Goal: Task Accomplishment & Management: Manage account settings

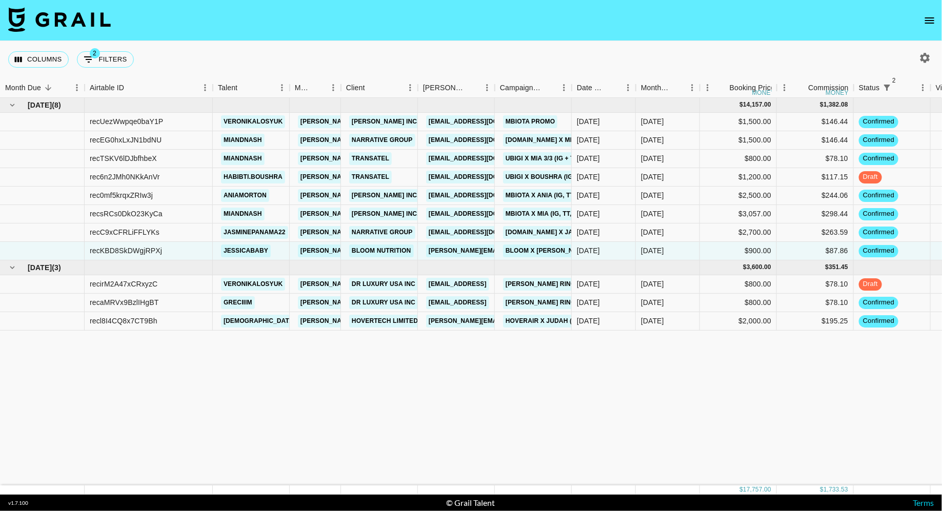
scroll to position [0, 645]
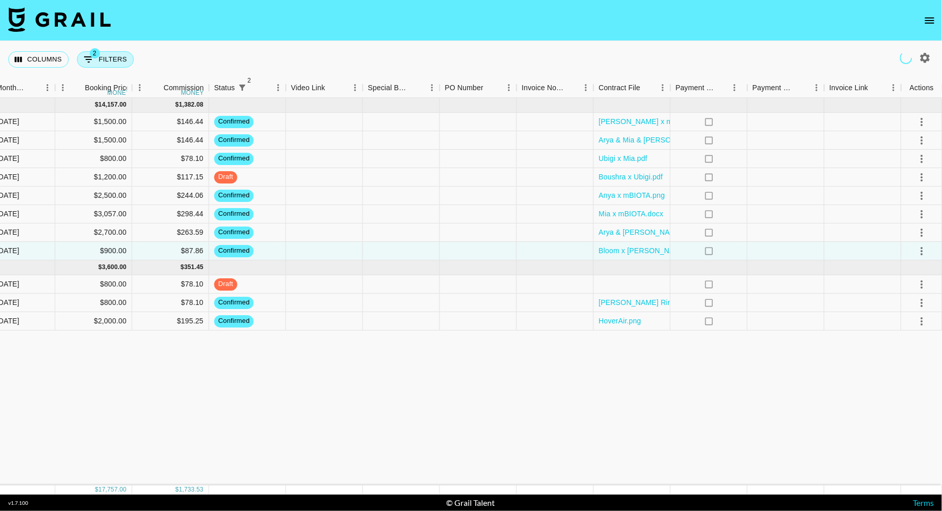
click at [110, 58] on button "2 Filters" at bounding box center [105, 59] width 57 height 16
select select "status"
select select "isNotAnyOf"
select select "status"
select select "not"
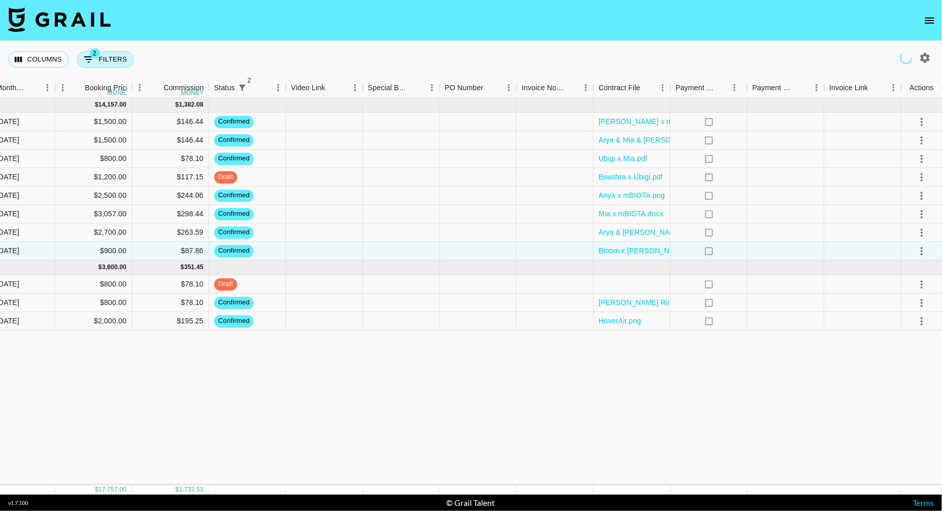
select select "approved"
select select "talentName"
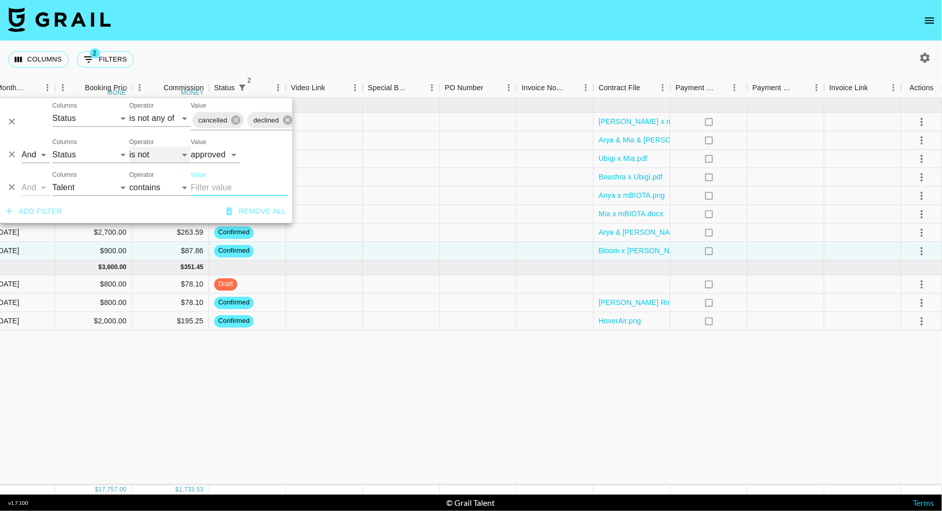
click at [163, 155] on select "is is not is any of is not any of" at bounding box center [160, 155] width 62 height 16
select select "is"
click at [129, 147] on select "is is not is any of is not any of" at bounding box center [160, 155] width 62 height 16
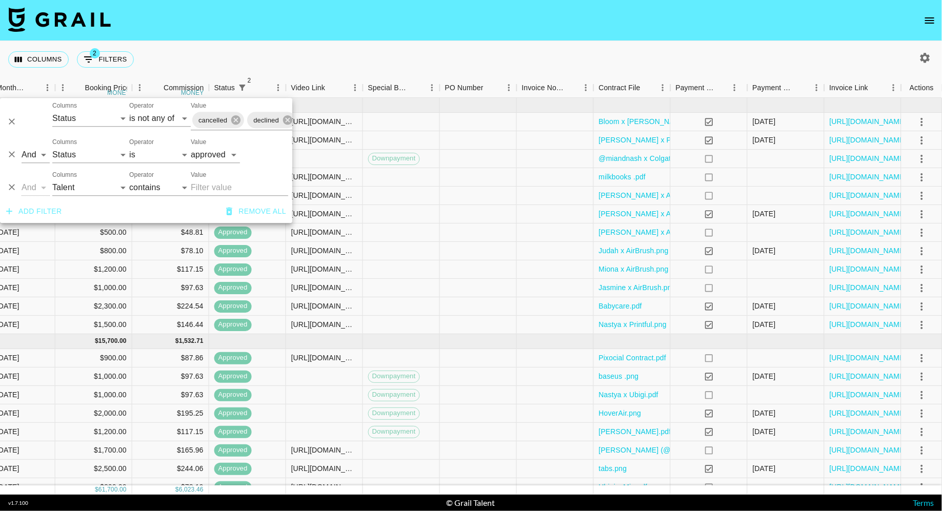
click at [497, 74] on div "Columns 2 Filters + Booking" at bounding box center [471, 59] width 942 height 37
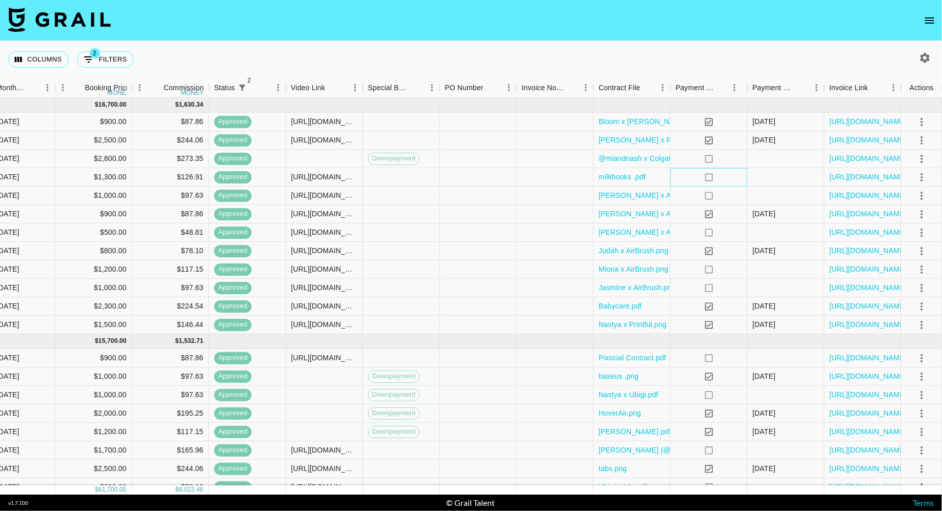
click at [681, 178] on div "no" at bounding box center [709, 177] width 77 height 18
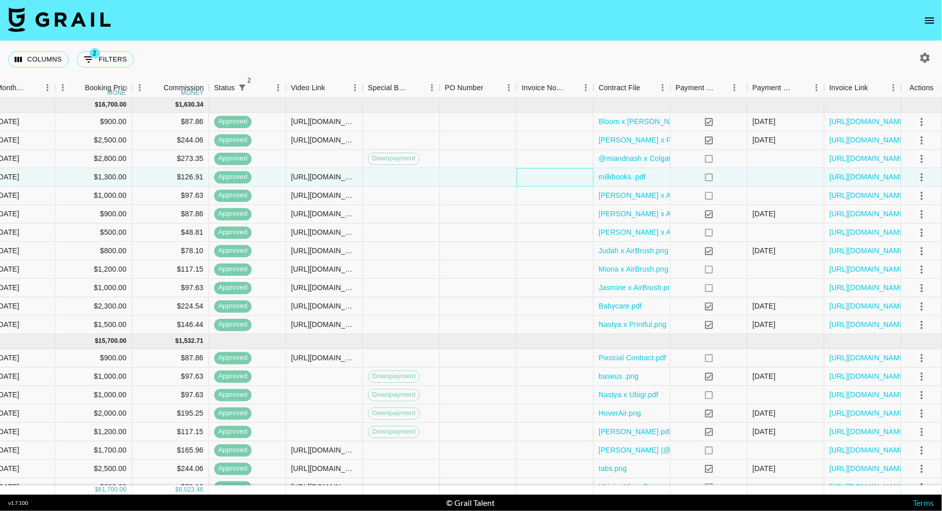
click at [570, 173] on div at bounding box center [555, 177] width 77 height 18
click at [663, 180] on div "milkbooks .pdf" at bounding box center [632, 177] width 77 height 18
click at [689, 180] on div "no" at bounding box center [709, 177] width 77 height 18
click at [794, 190] on div at bounding box center [786, 196] width 77 height 18
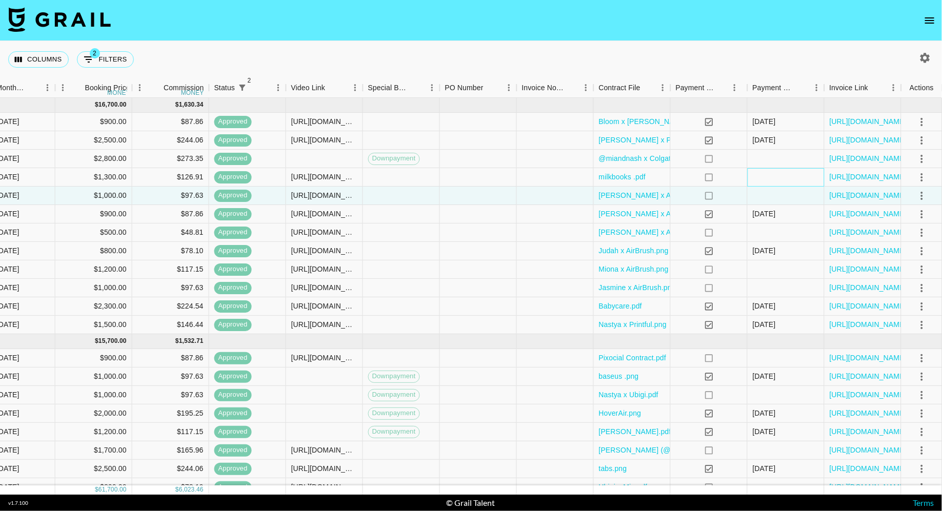
click at [778, 174] on div at bounding box center [786, 177] width 77 height 18
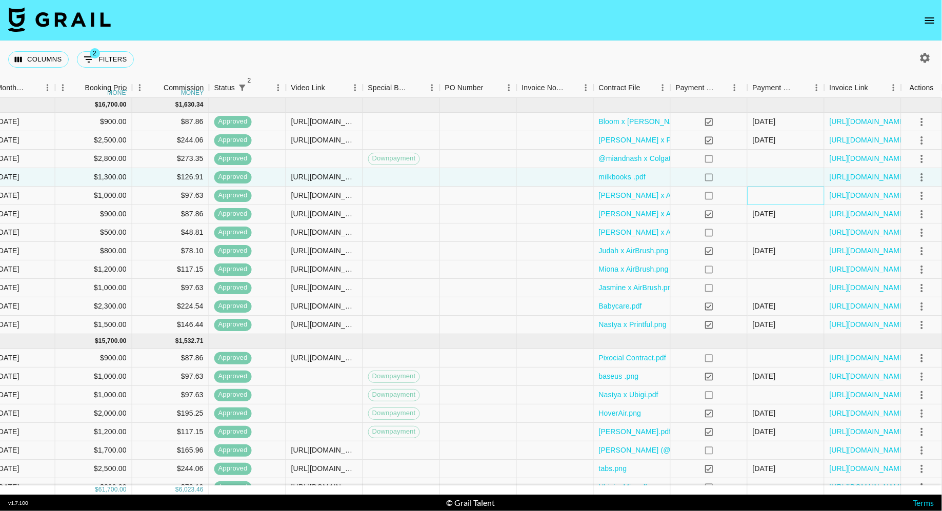
click at [779, 191] on div at bounding box center [786, 196] width 77 height 18
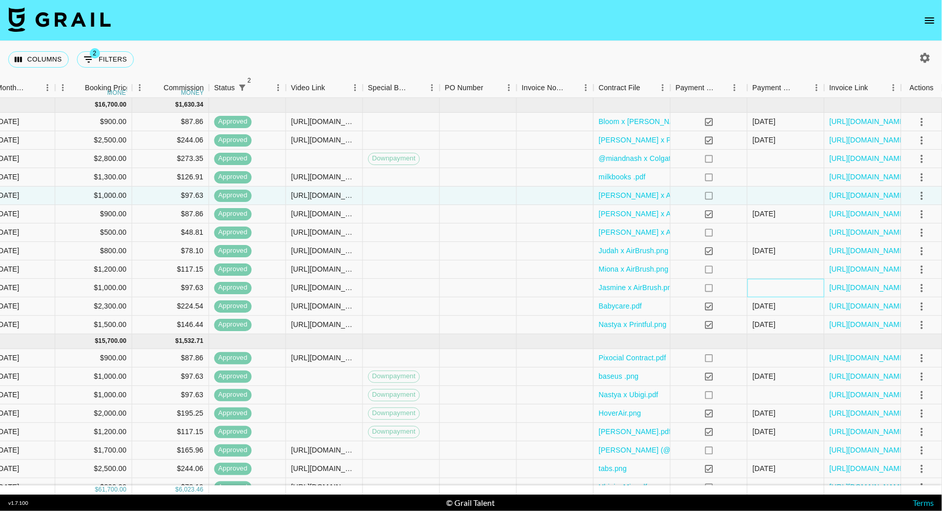
click at [770, 284] on div at bounding box center [786, 288] width 77 height 18
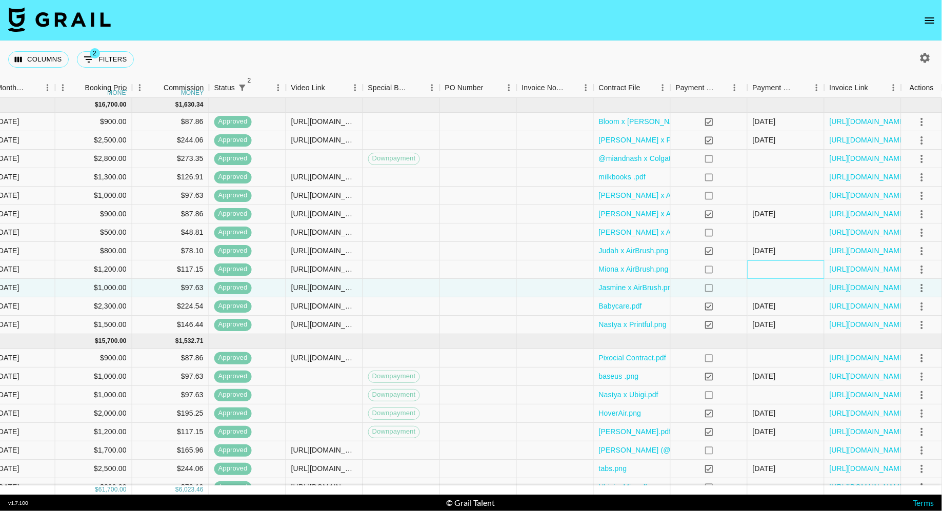
click at [769, 265] on div at bounding box center [786, 270] width 77 height 18
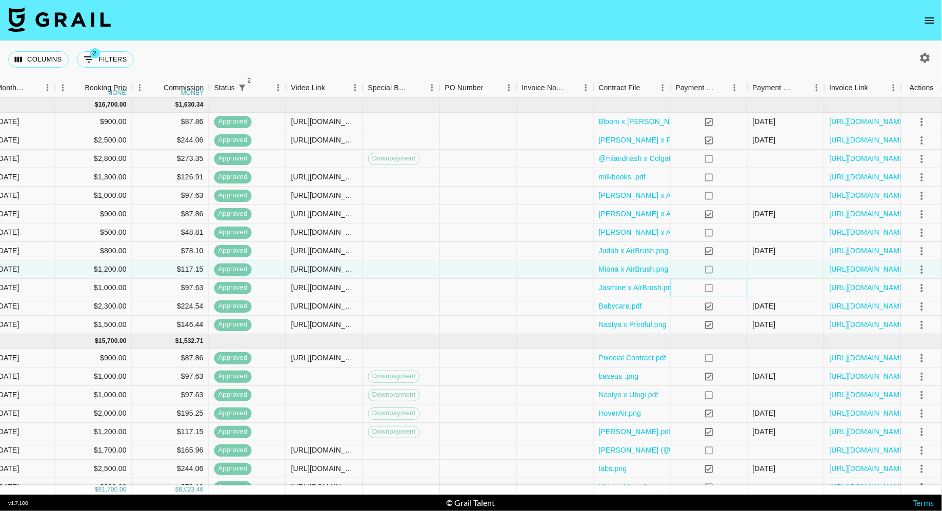
click at [740, 284] on div "no" at bounding box center [709, 288] width 77 height 18
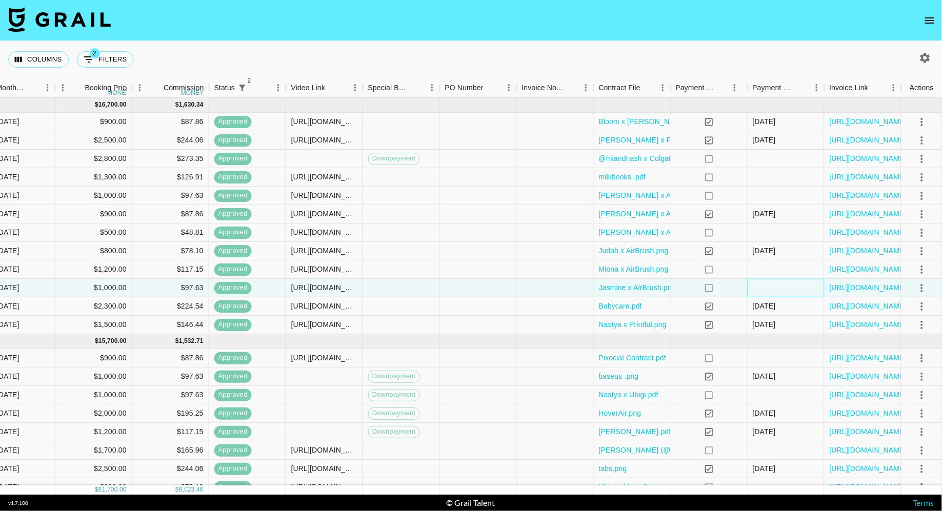
click at [777, 285] on div at bounding box center [786, 288] width 77 height 18
click at [775, 301] on div "08/09/2025" at bounding box center [764, 306] width 23 height 10
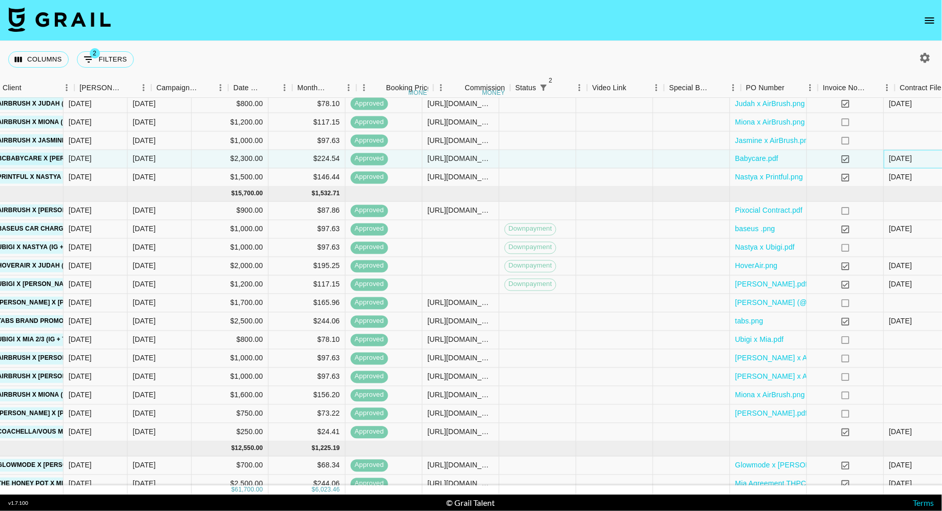
scroll to position [147, 645]
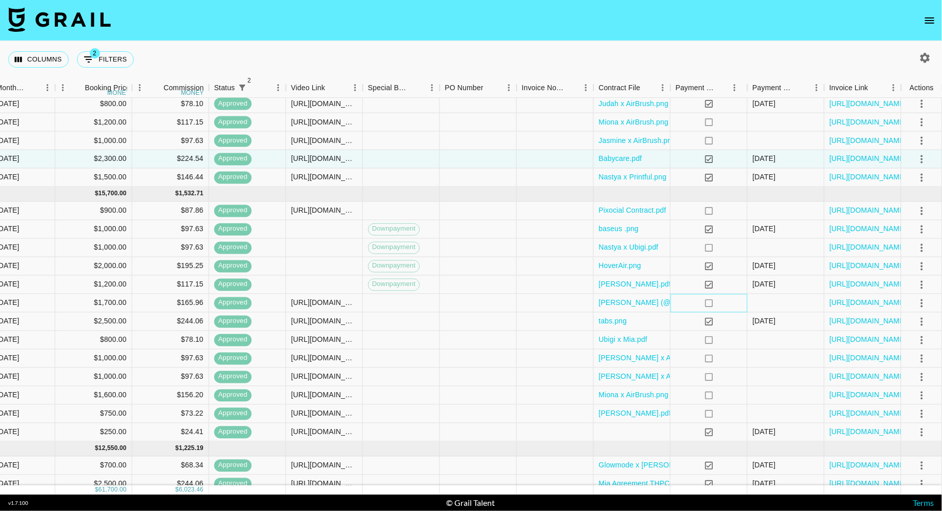
click at [746, 302] on div "no" at bounding box center [709, 303] width 77 height 18
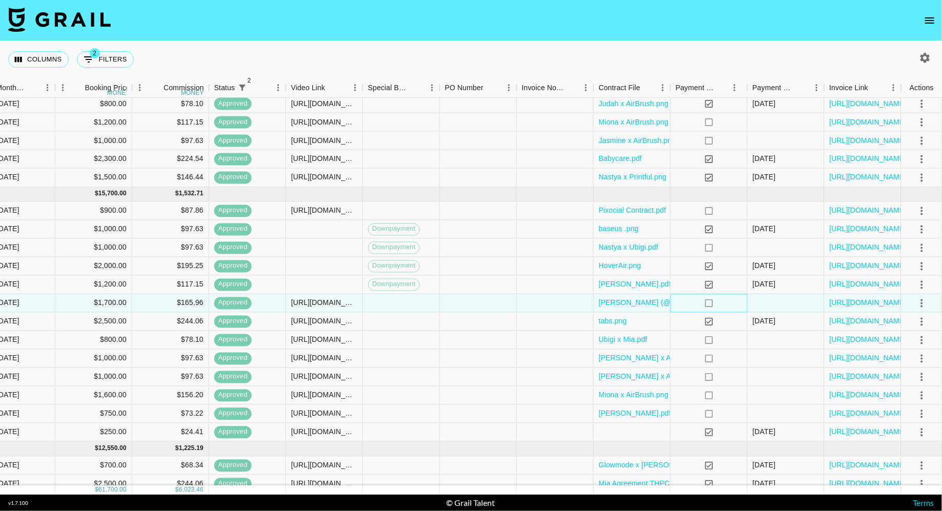
scroll to position [0, 645]
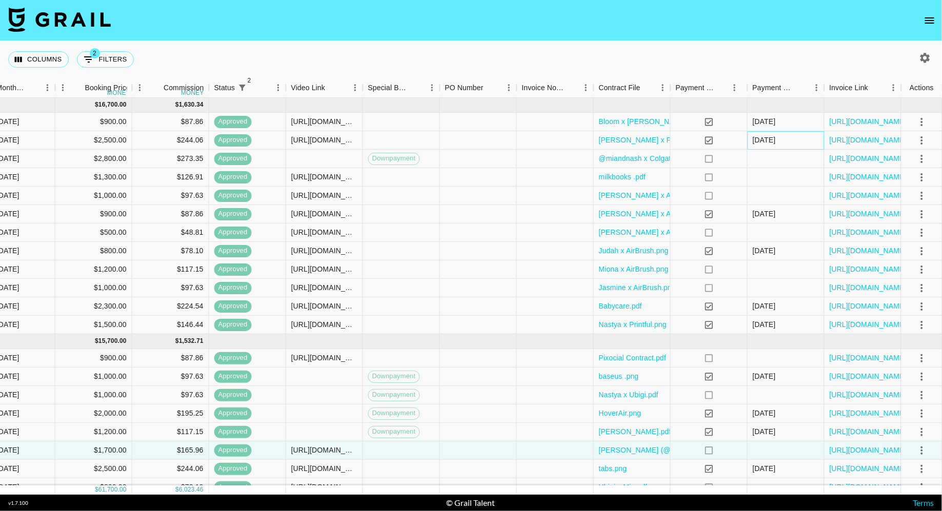
click at [776, 144] on div "08/09/2025" at bounding box center [764, 140] width 23 height 10
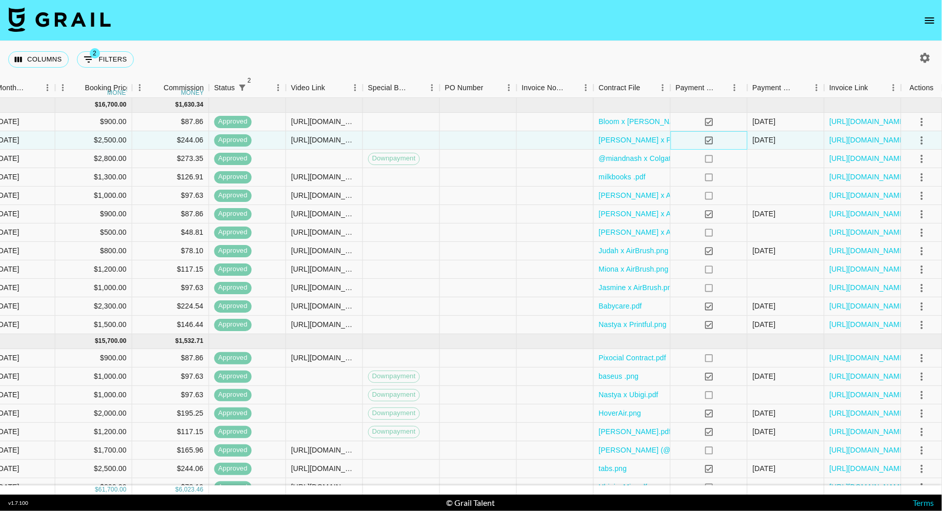
click at [733, 143] on div "yes" at bounding box center [709, 140] width 77 height 18
click at [776, 143] on div "08/09/2025" at bounding box center [764, 140] width 23 height 10
click at [776, 126] on div "02/09/2025" at bounding box center [764, 121] width 23 height 10
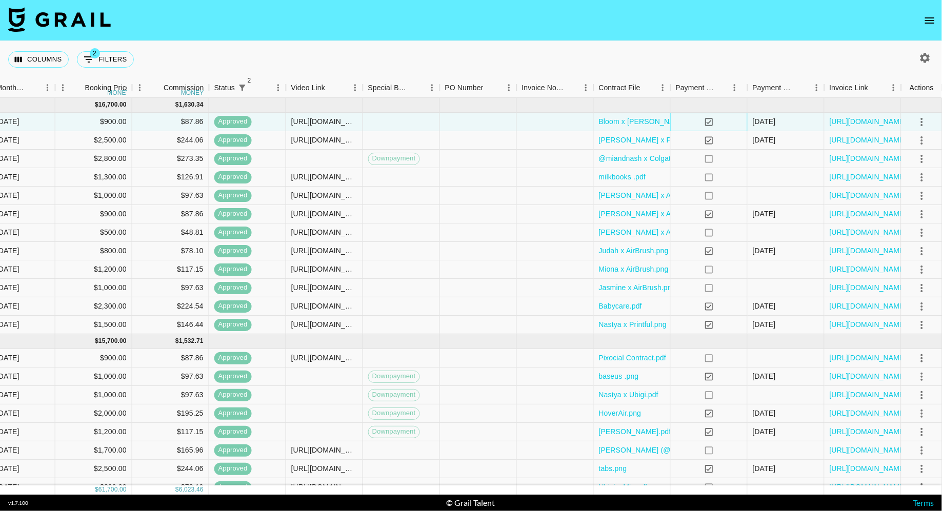
click at [743, 121] on div "yes" at bounding box center [709, 122] width 77 height 18
click at [774, 124] on div "02/09/2025" at bounding box center [764, 121] width 23 height 10
click at [774, 135] on div "08/09/2025" at bounding box center [764, 140] width 23 height 10
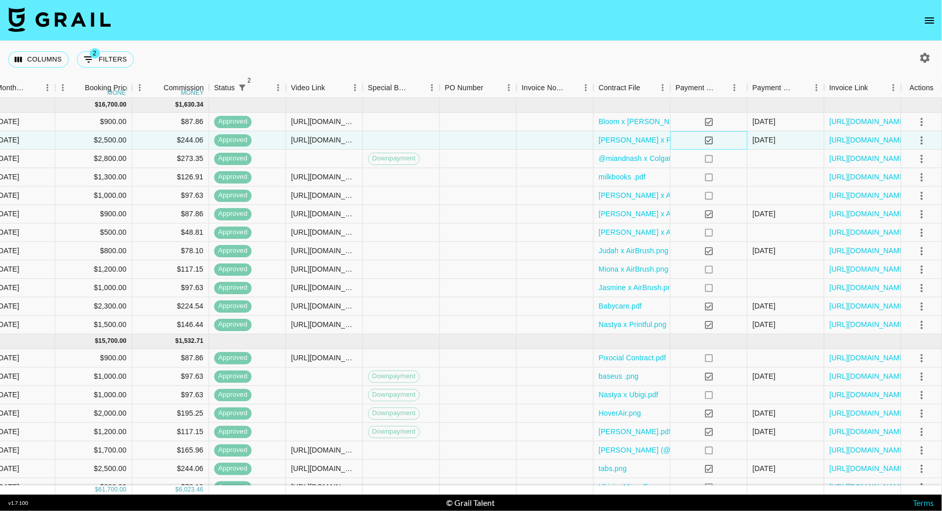
click at [738, 136] on div "yes" at bounding box center [709, 140] width 77 height 18
click at [776, 145] on div "08/09/2025" at bounding box center [764, 140] width 23 height 10
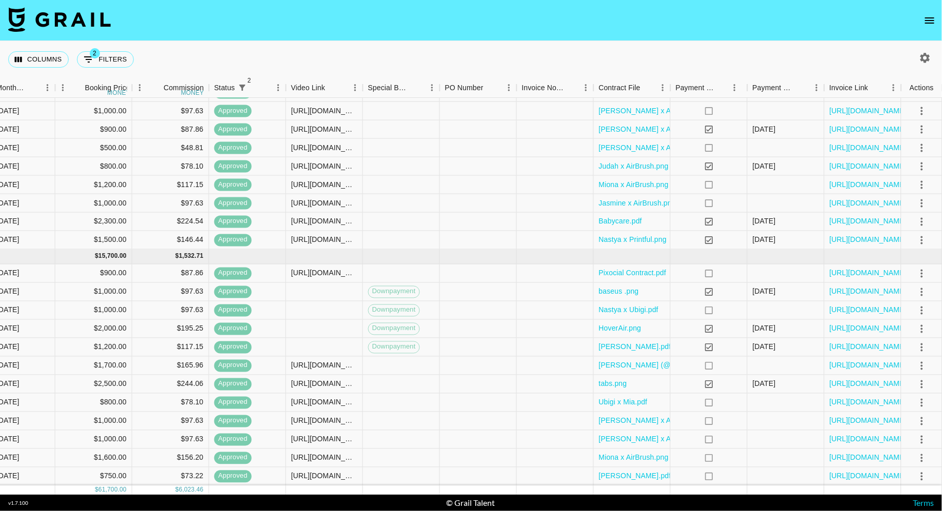
scroll to position [59, 645]
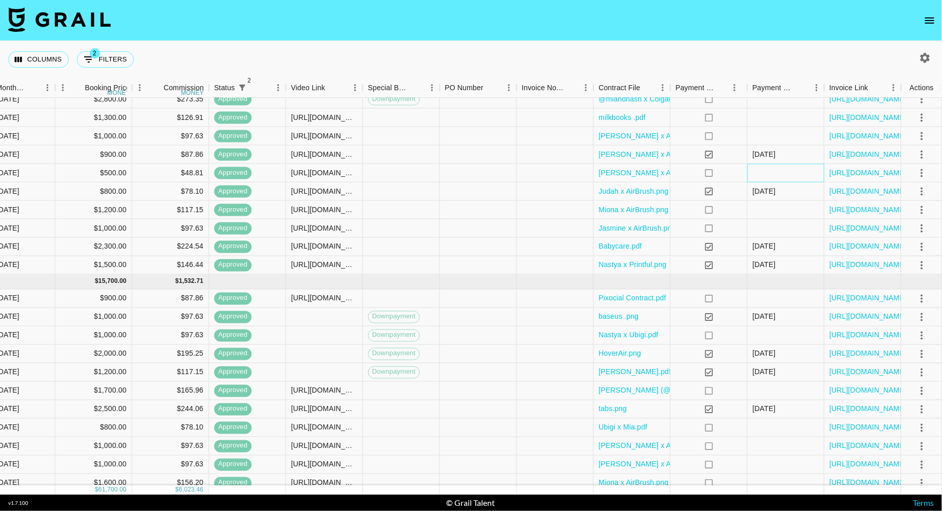
click at [778, 176] on div at bounding box center [786, 173] width 77 height 18
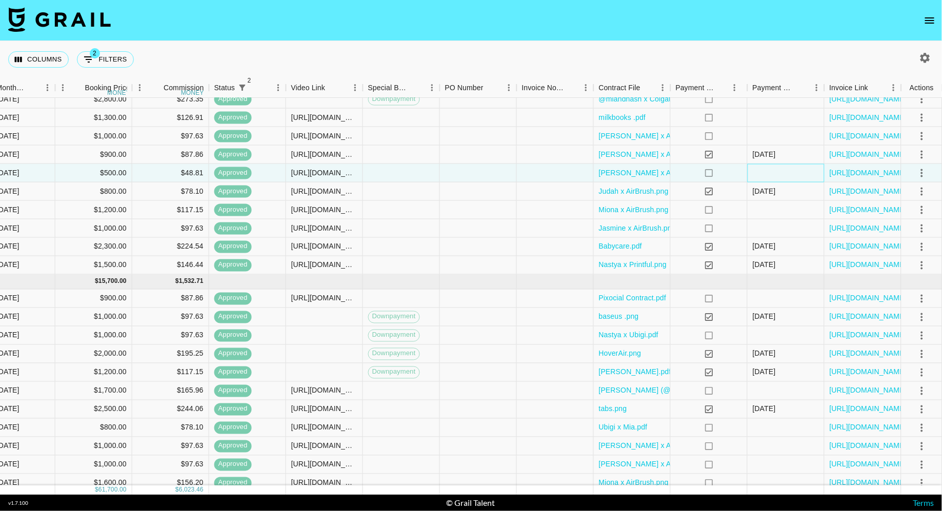
click at [783, 169] on div at bounding box center [786, 173] width 77 height 18
click at [739, 171] on div "no" at bounding box center [709, 173] width 77 height 18
click at [770, 171] on div at bounding box center [786, 173] width 77 height 18
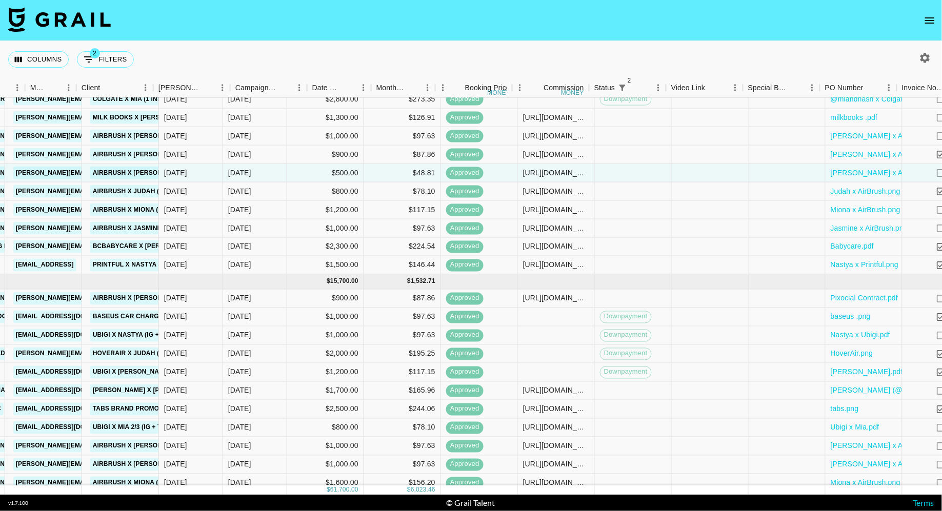
scroll to position [59, 488]
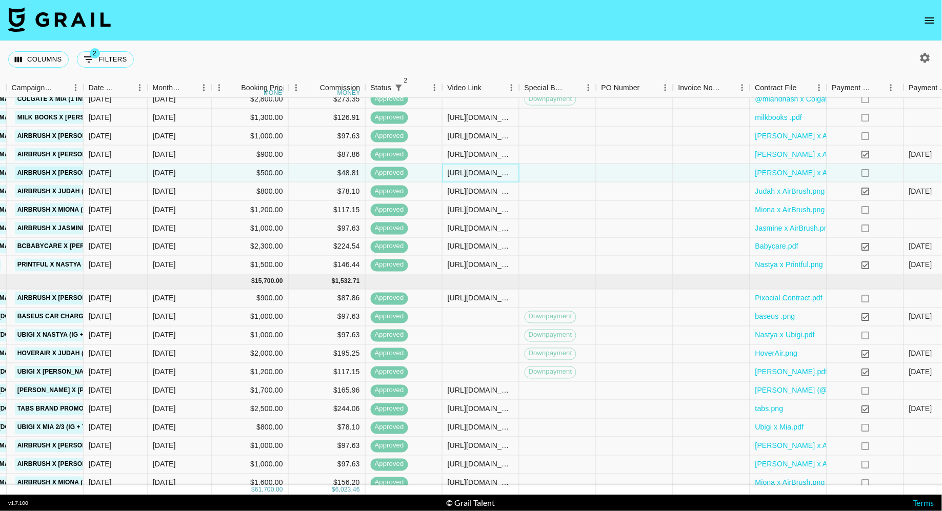
click at [482, 174] on div "https://www.instagram.com/reel/DOgnXX4EfcI/?igsh=MTRtYTV3ZWFiaTh0bA%3D%3D" at bounding box center [481, 173] width 66 height 10
click at [482, 174] on input "https://www.instagram.com/reel/DOgnXX4EfcI/?igsh=MTRtYTV3ZWFiaTh0bA%3D%3D" at bounding box center [480, 173] width 75 height 8
click at [576, 173] on div at bounding box center [558, 173] width 77 height 18
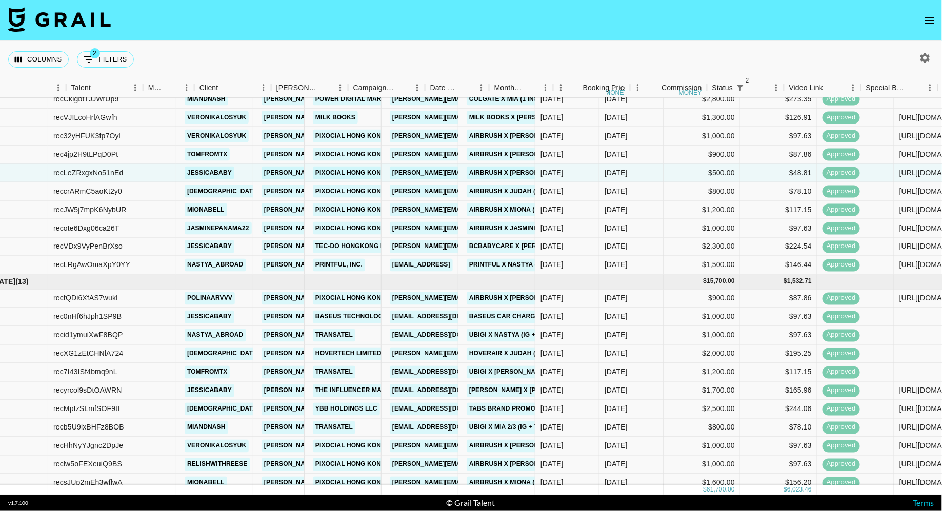
scroll to position [59, 0]
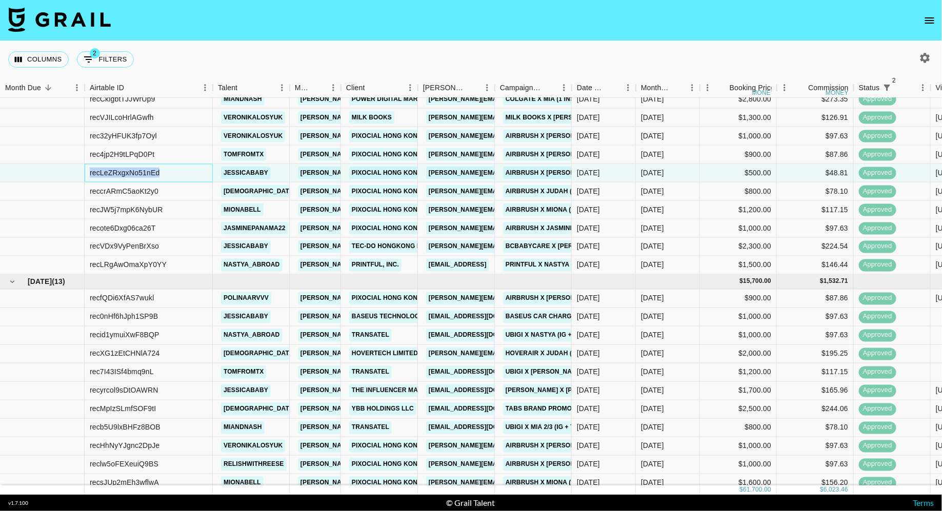
drag, startPoint x: 178, startPoint y: 172, endPoint x: 88, endPoint y: 172, distance: 89.8
click at [88, 172] on div "recLeZRxgxNo51nEd" at bounding box center [149, 173] width 128 height 18
copy div "recLeZRxgxNo51nEd"
drag, startPoint x: 281, startPoint y: 175, endPoint x: 181, endPoint y: 175, distance: 100.0
click at [181, 175] on div "recLeZRxgxNo51nEd jessicababy diana.luc@grail-talent.com Pixocial Hong Kong Lim…" at bounding box center [793, 173] width 1587 height 18
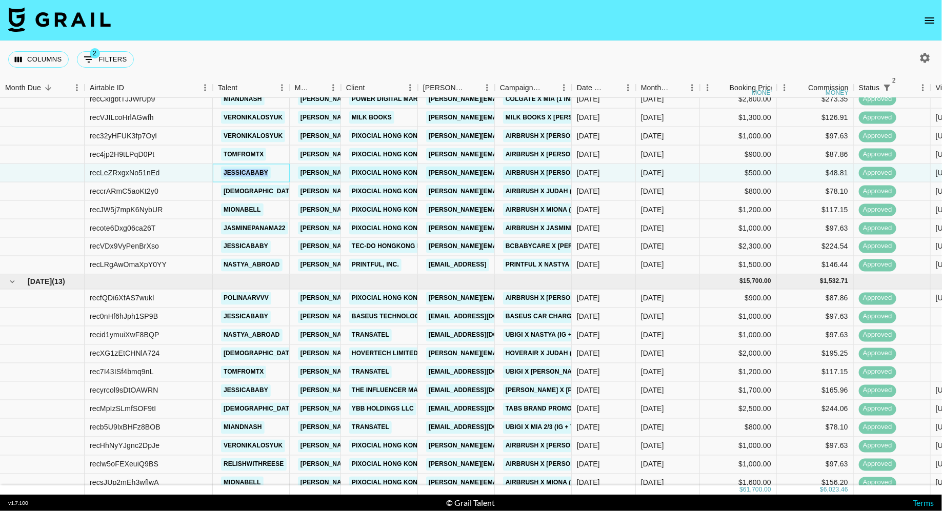
copy div "jessicababy"
click at [282, 170] on div "jessicababy" at bounding box center [251, 173] width 77 height 18
click at [201, 176] on div "recLeZRxgxNo51nEd" at bounding box center [149, 173] width 128 height 18
click at [215, 176] on div "jessicababy" at bounding box center [251, 173] width 77 height 18
click at [190, 176] on div "recLeZRxgxNo51nEd" at bounding box center [149, 173] width 128 height 18
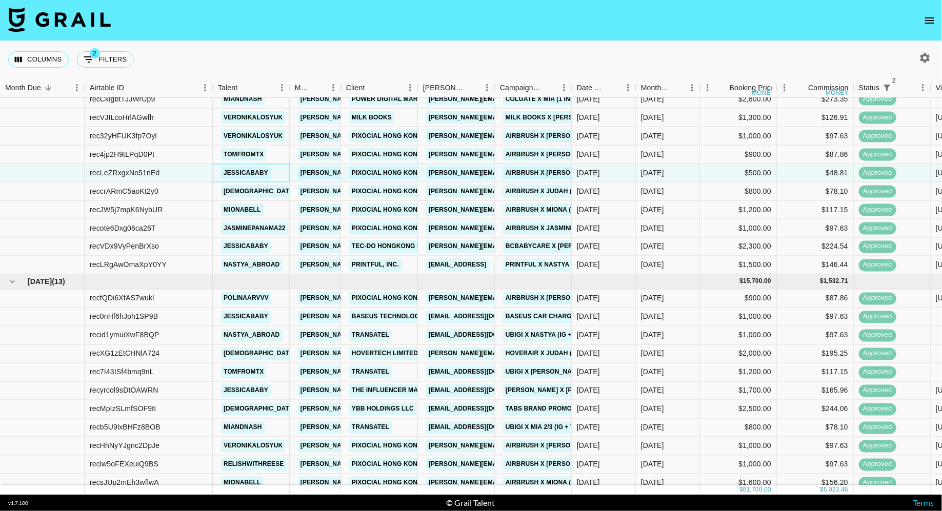
click at [285, 173] on div "jessicababy" at bounding box center [251, 173] width 77 height 18
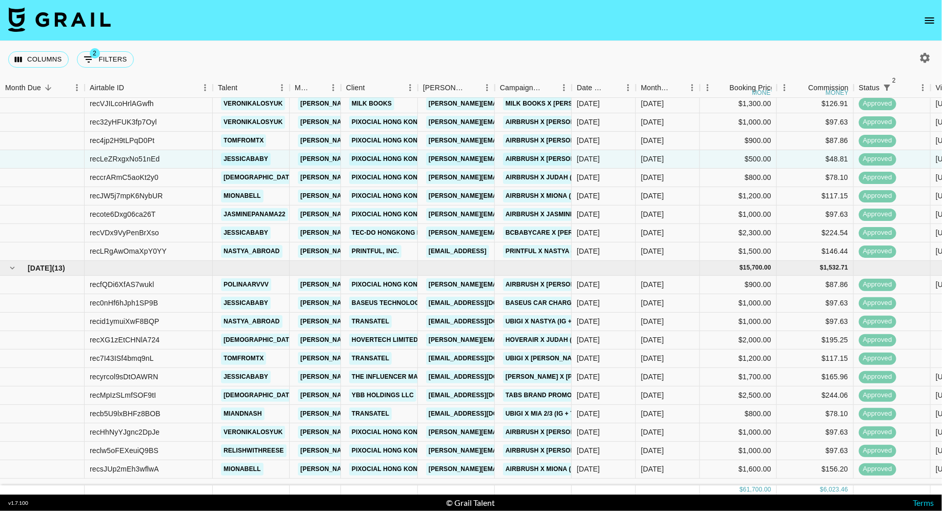
scroll to position [0, 0]
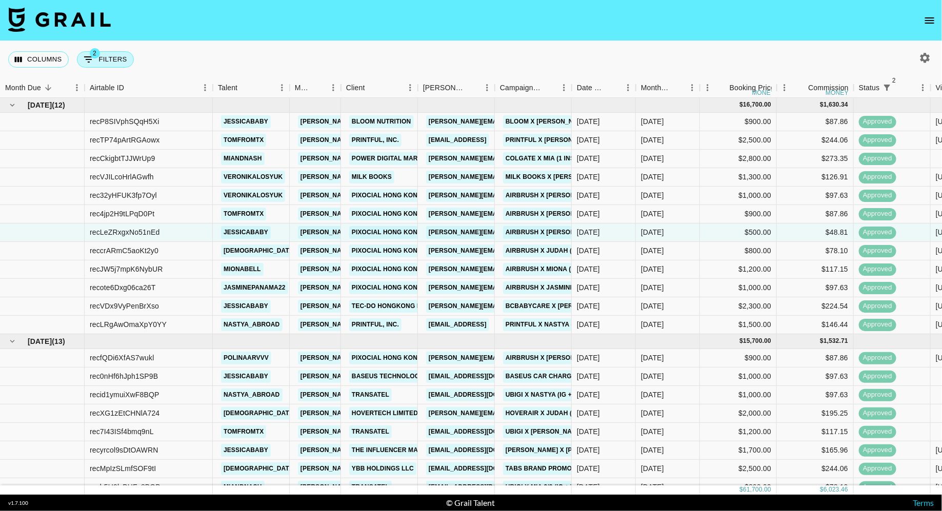
click at [106, 59] on button "2 Filters" at bounding box center [105, 59] width 57 height 16
select select "status"
select select "isNotAnyOf"
select select "status"
select select "approved"
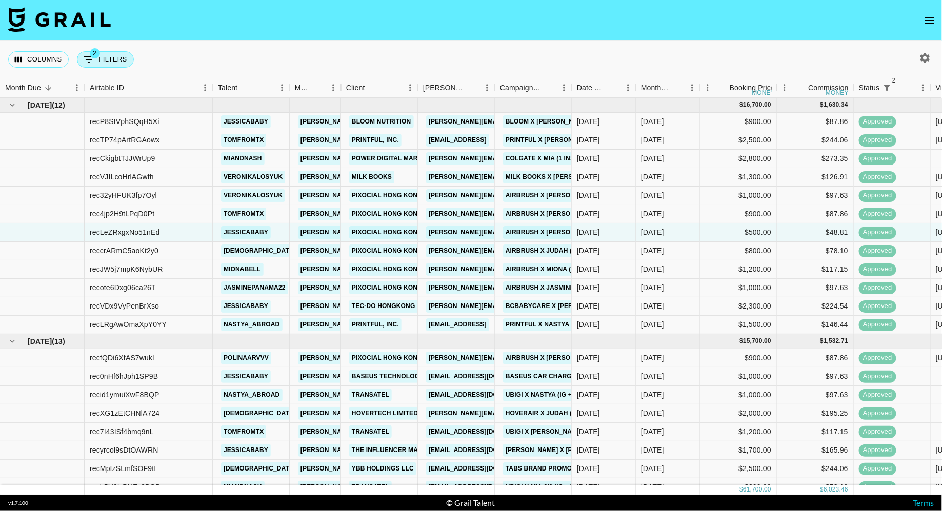
select select "talentName"
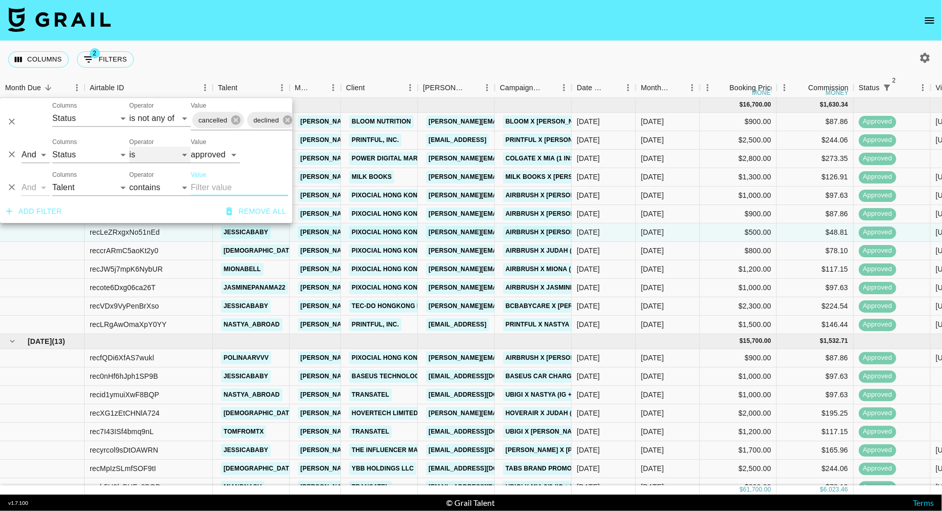
click at [150, 156] on select "is is not is any of is not any of" at bounding box center [160, 155] width 62 height 16
select select "not"
click at [129, 147] on select "is is not is any of is not any of" at bounding box center [160, 155] width 62 height 16
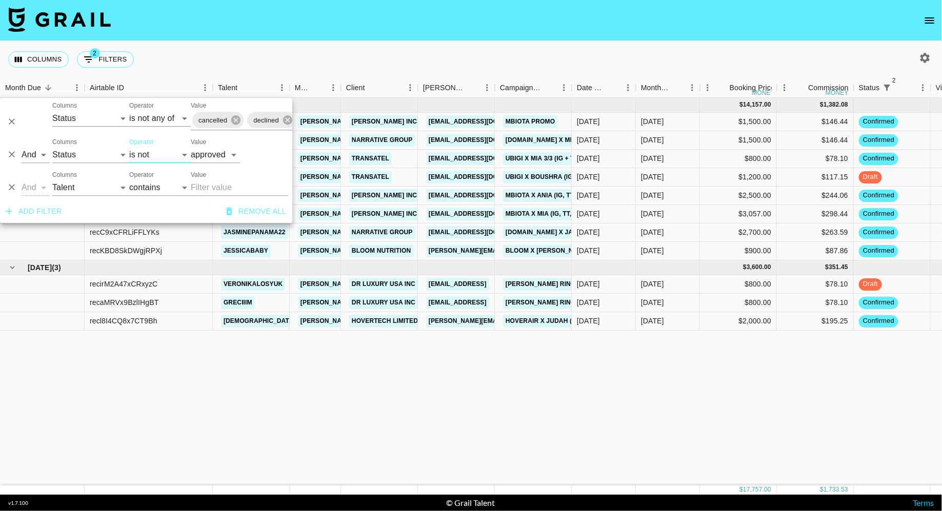
click at [439, 57] on div "Columns 2 Filters + Booking" at bounding box center [471, 59] width 942 height 37
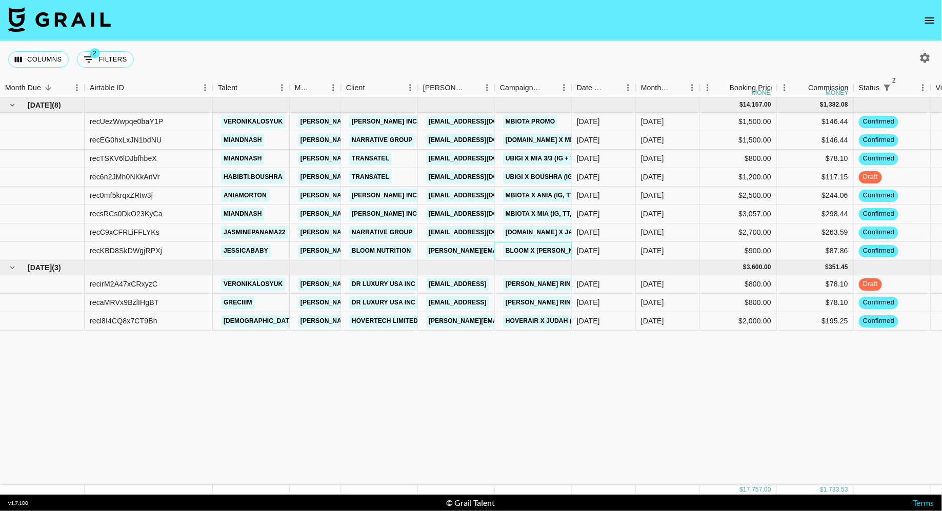
click at [500, 251] on div "Bloom x Jessica (IG, TT) 2/2" at bounding box center [564, 251] width 129 height 19
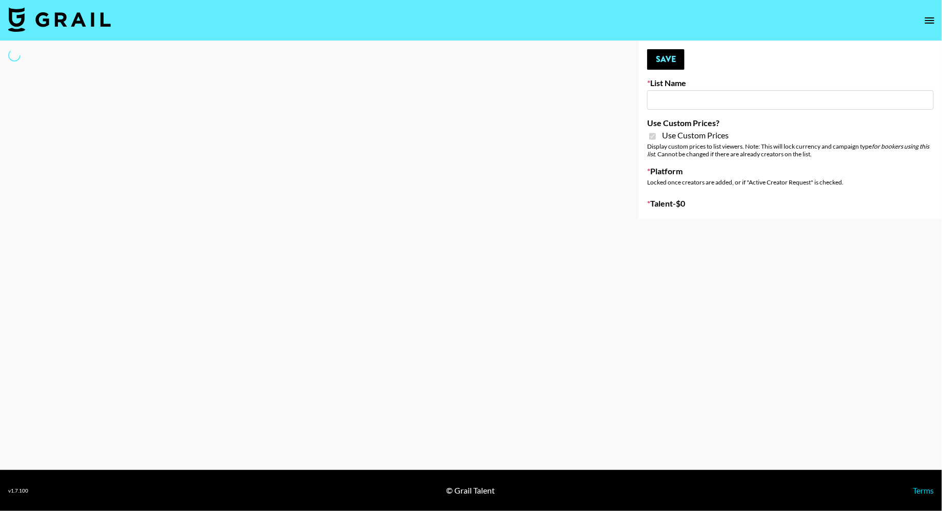
type input "Wavytalk ([DATE])"
checkbox input "true"
select select "Brand"
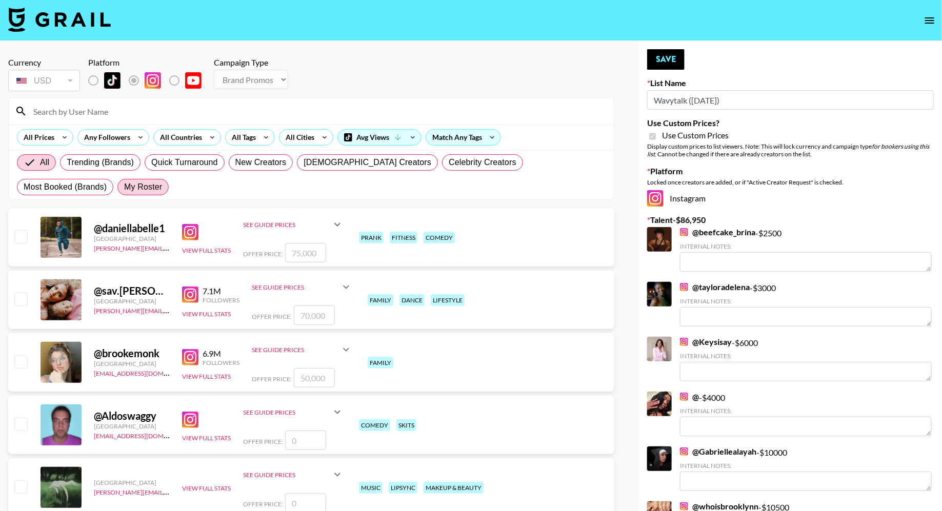
click at [124, 190] on span "My Roster" at bounding box center [143, 187] width 38 height 12
click at [124, 187] on input "My Roster" at bounding box center [124, 187] width 0 height 0
radio input "true"
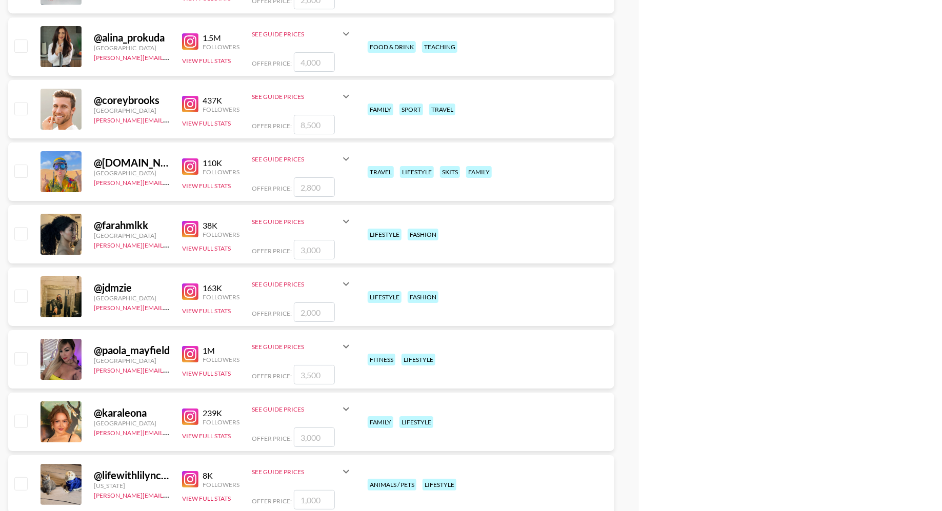
scroll to position [1773, 0]
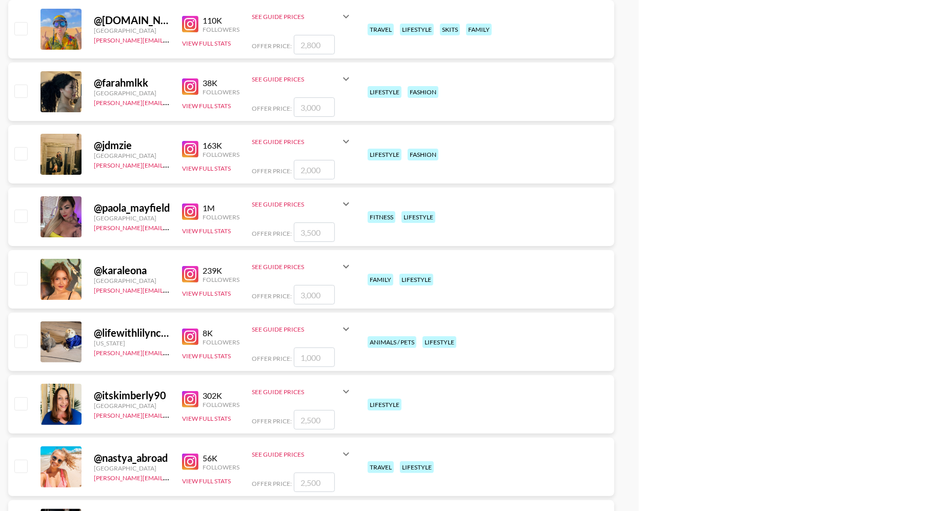
click at [22, 91] on input "checkbox" at bounding box center [20, 91] width 12 height 12
checkbox input "true"
type input "3000"
click at [21, 91] on input "checkbox" at bounding box center [20, 91] width 12 height 12
checkbox input "false"
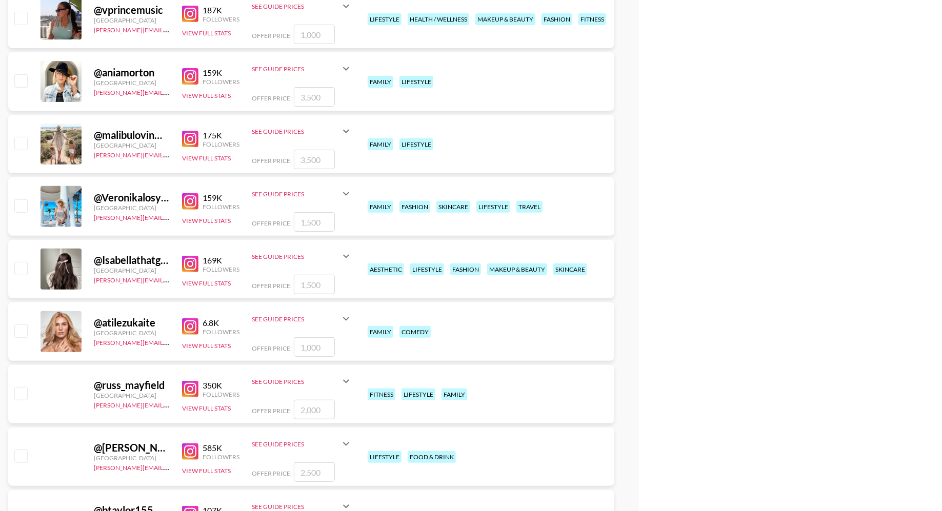
scroll to position [3937, 0]
